Goal: Use online tool/utility: Utilize a website feature to perform a specific function

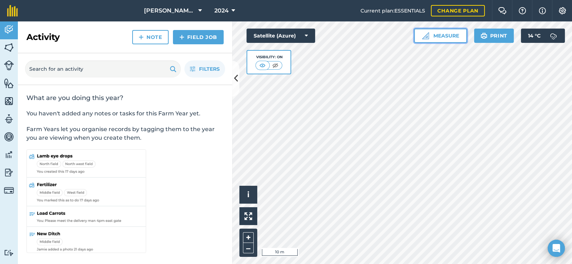
click at [453, 39] on button "Measure" at bounding box center [440, 36] width 53 height 14
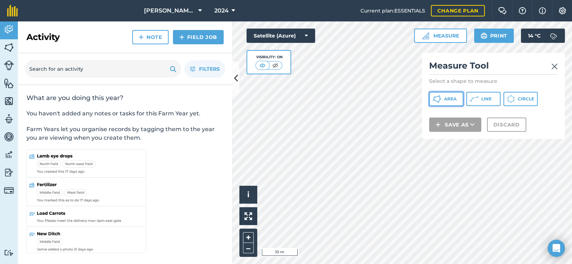
click at [447, 99] on span "Area" at bounding box center [450, 99] width 13 height 6
click at [478, 99] on button "Line" at bounding box center [483, 99] width 34 height 14
click at [551, 66] on img at bounding box center [554, 66] width 6 height 9
